Goal: Information Seeking & Learning: Learn about a topic

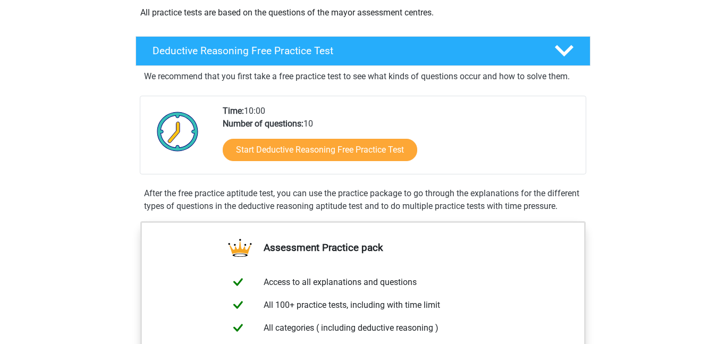
scroll to position [221, 0]
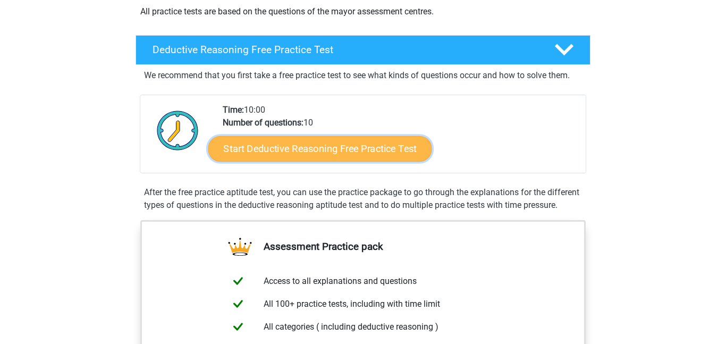
click at [233, 153] on link "Start Deductive Reasoning Free Practice Test" at bounding box center [320, 149] width 224 height 26
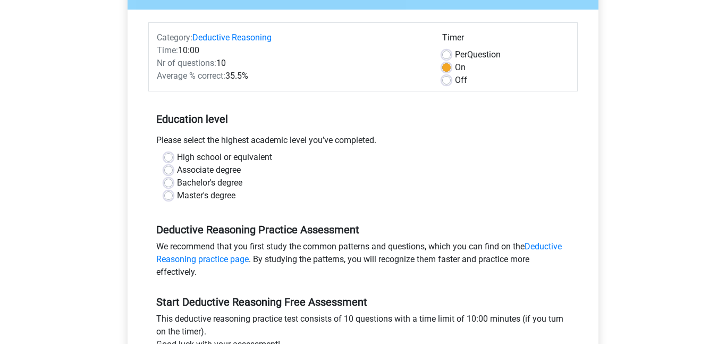
scroll to position [120, 0]
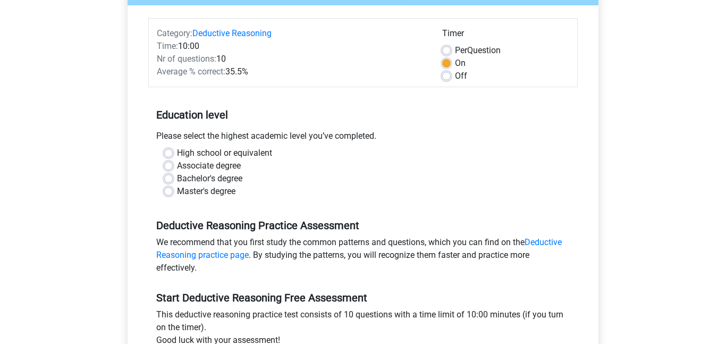
click at [212, 152] on label "High school or equivalent" at bounding box center [224, 153] width 95 height 13
click at [173, 152] on input "High school or equivalent" at bounding box center [168, 152] width 9 height 11
radio input "true"
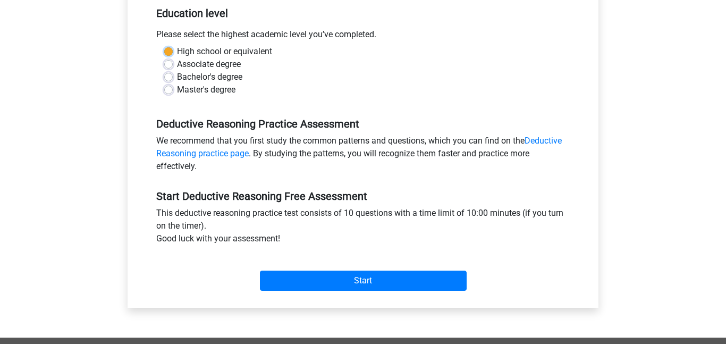
scroll to position [223, 0]
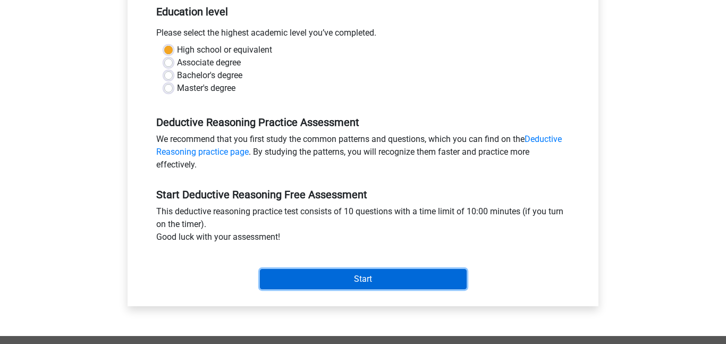
click at [332, 275] on input "Start" at bounding box center [363, 279] width 207 height 20
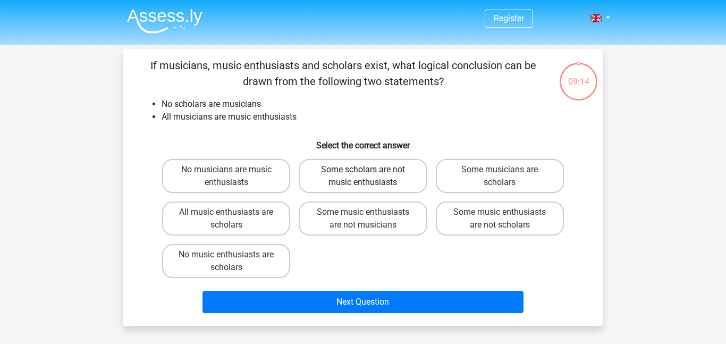
click at [366, 162] on label "Some scholars are not music enthusiasts" at bounding box center [363, 176] width 128 height 34
click at [366, 170] on input "Some scholars are not music enthusiasts" at bounding box center [366, 173] width 7 height 7
radio input "true"
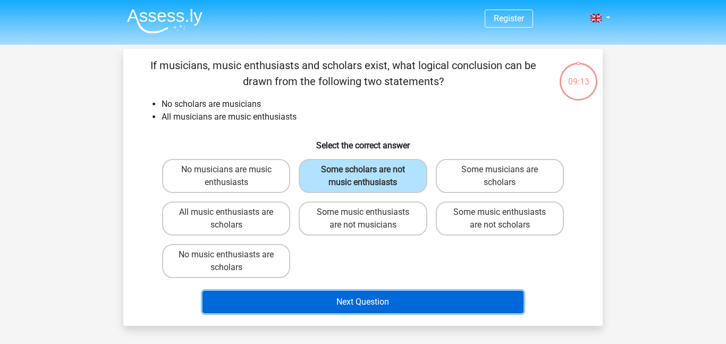
click at [414, 307] on button "Next Question" at bounding box center [364, 302] width 322 height 22
